Goal: Transaction & Acquisition: Book appointment/travel/reservation

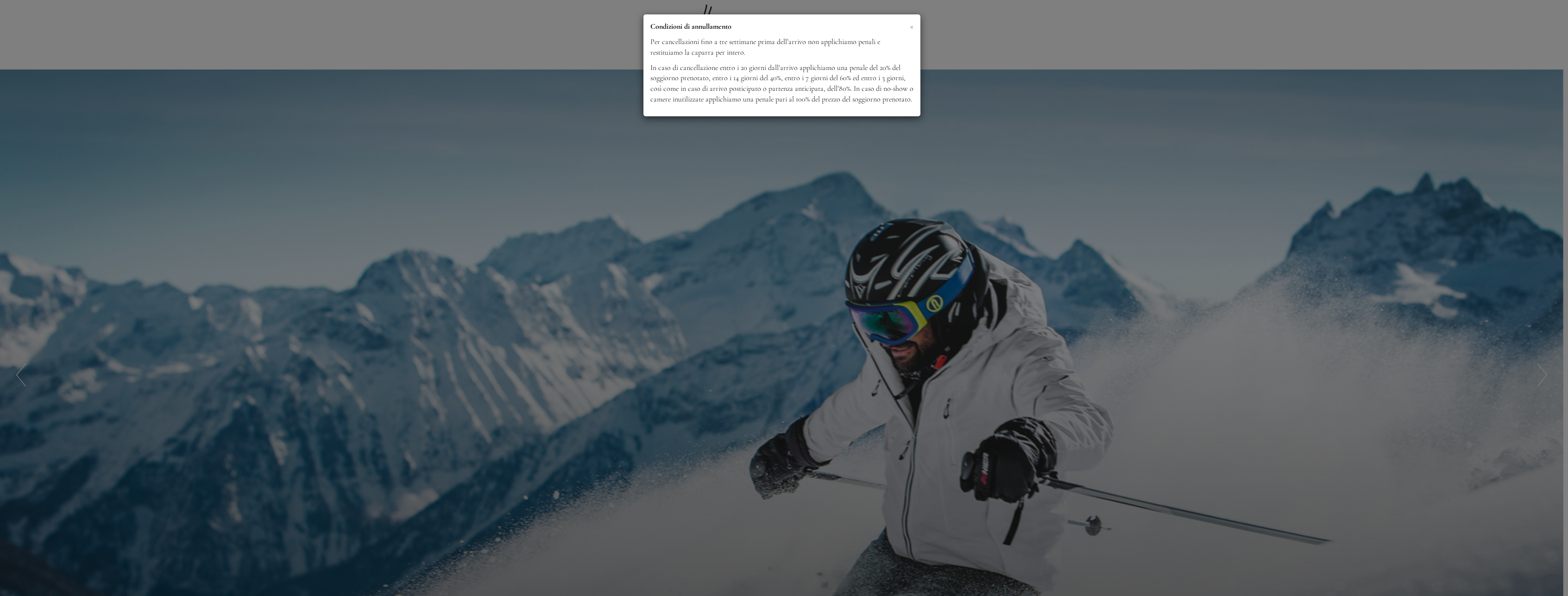
click at [911, 26] on span "×" at bounding box center [912, 26] width 4 height 12
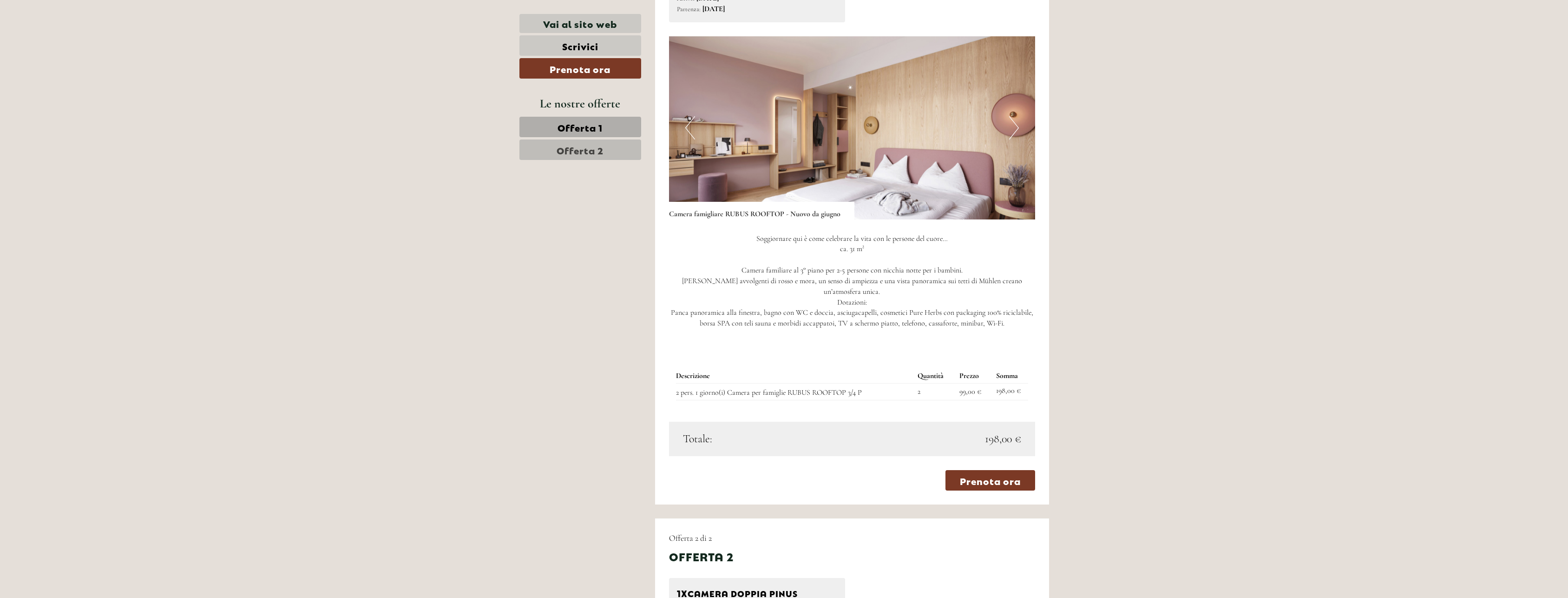
scroll to position [976, 0]
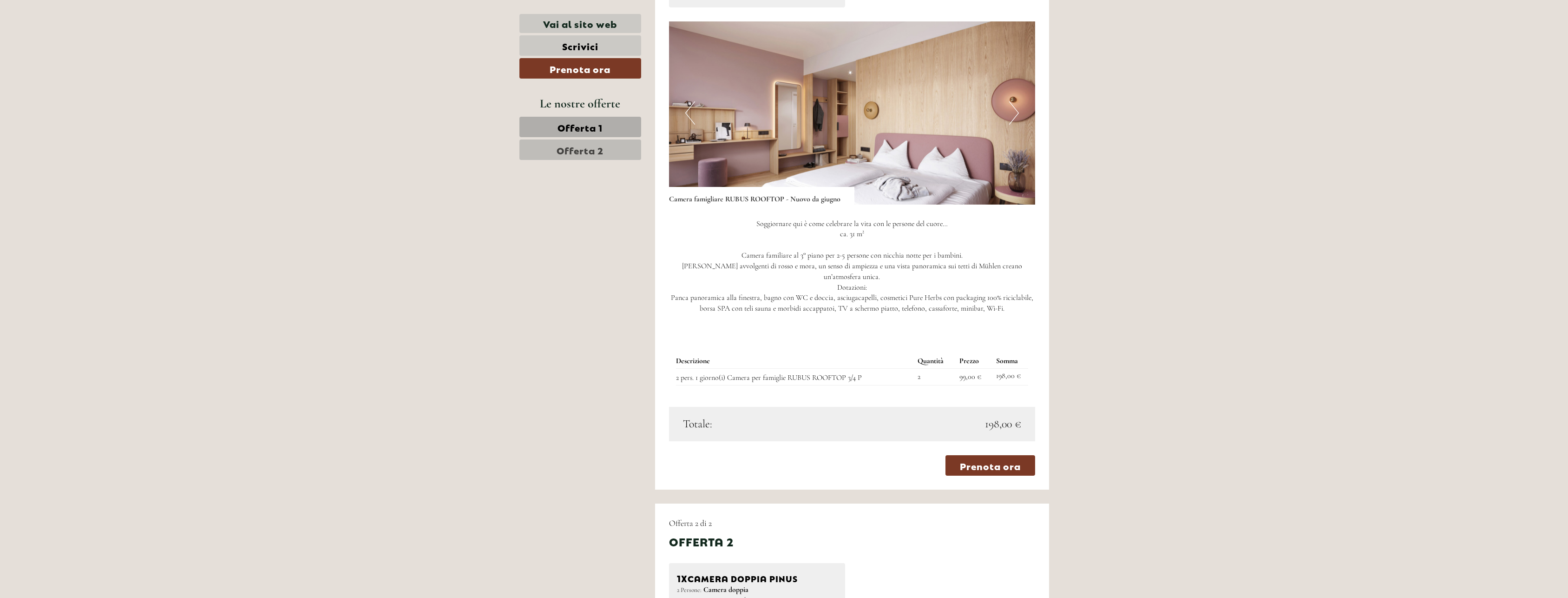
click at [608, 153] on link "Offerta 2" at bounding box center [580, 149] width 122 height 20
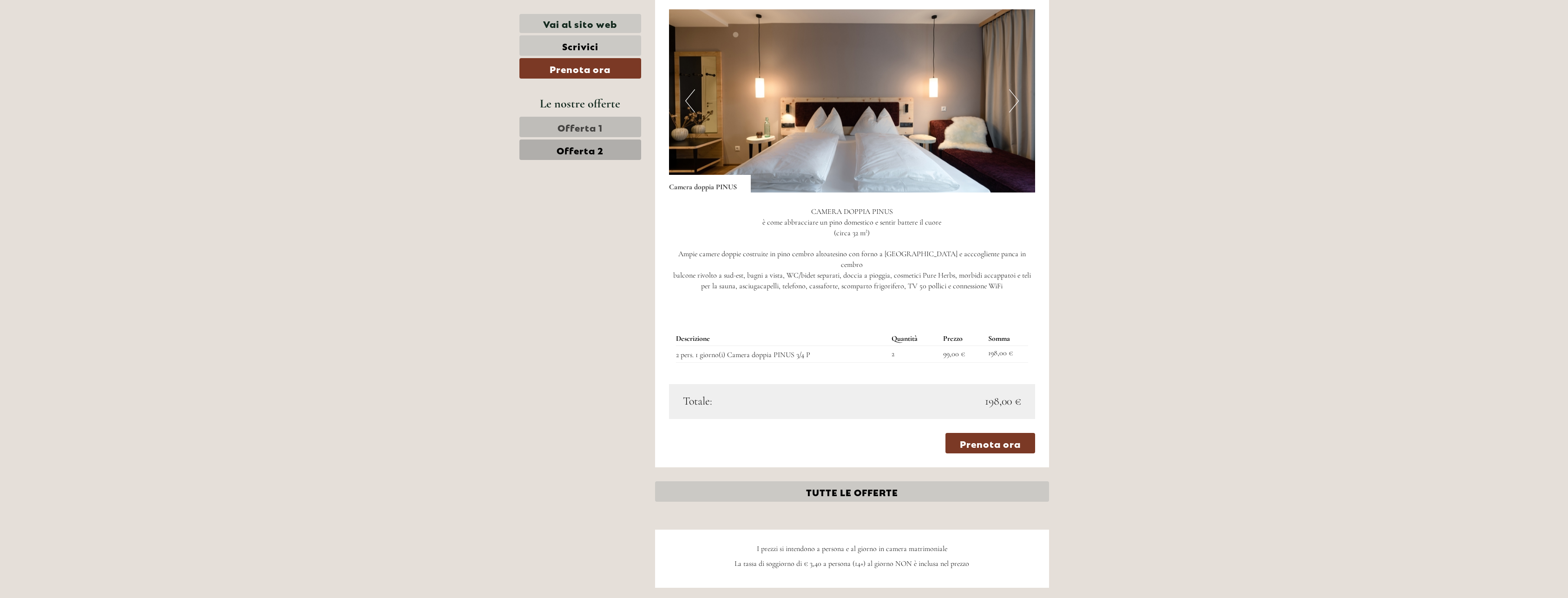
scroll to position [840, 0]
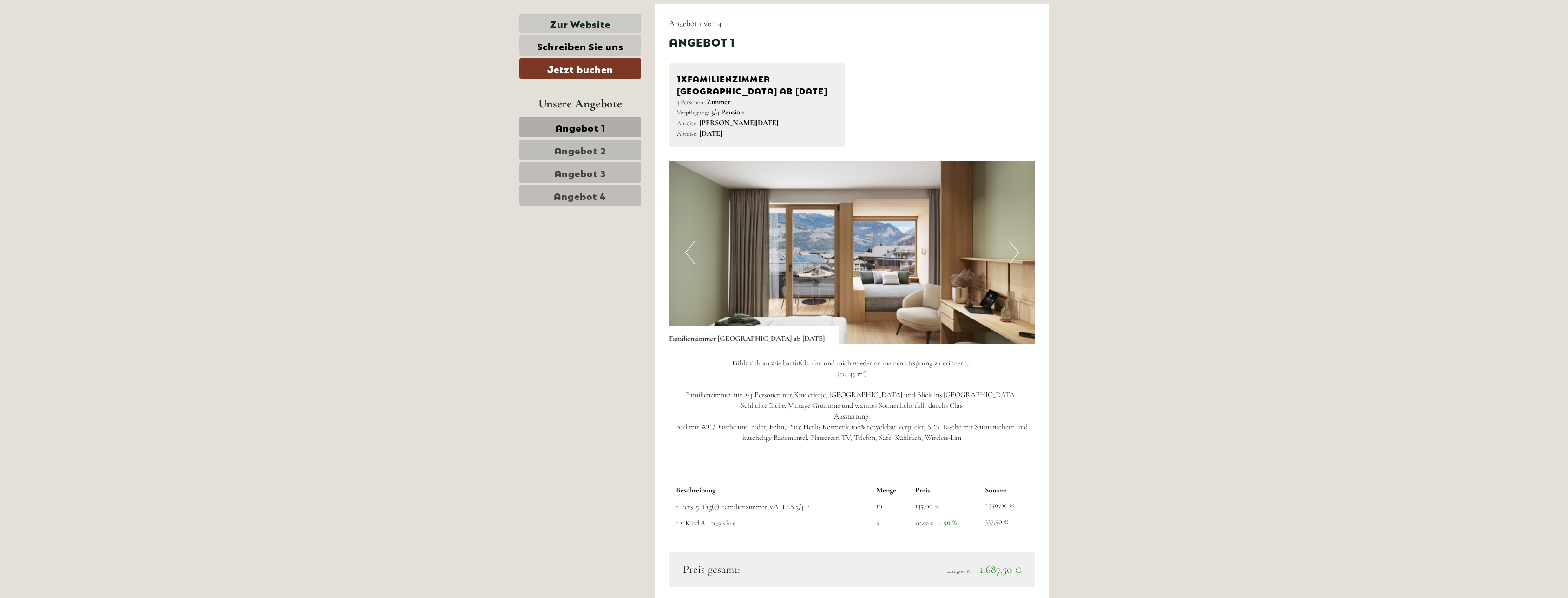
scroll to position [837, 0]
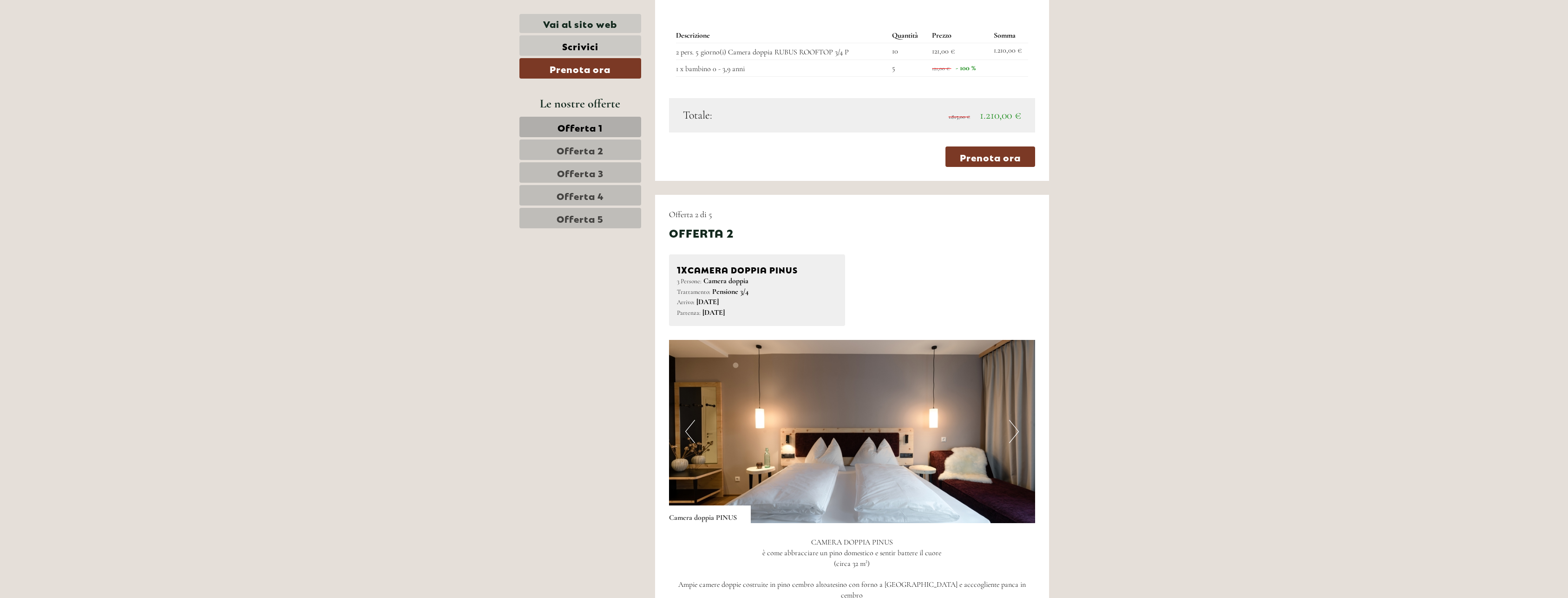
scroll to position [1580, 0]
